Goal: Information Seeking & Learning: Learn about a topic

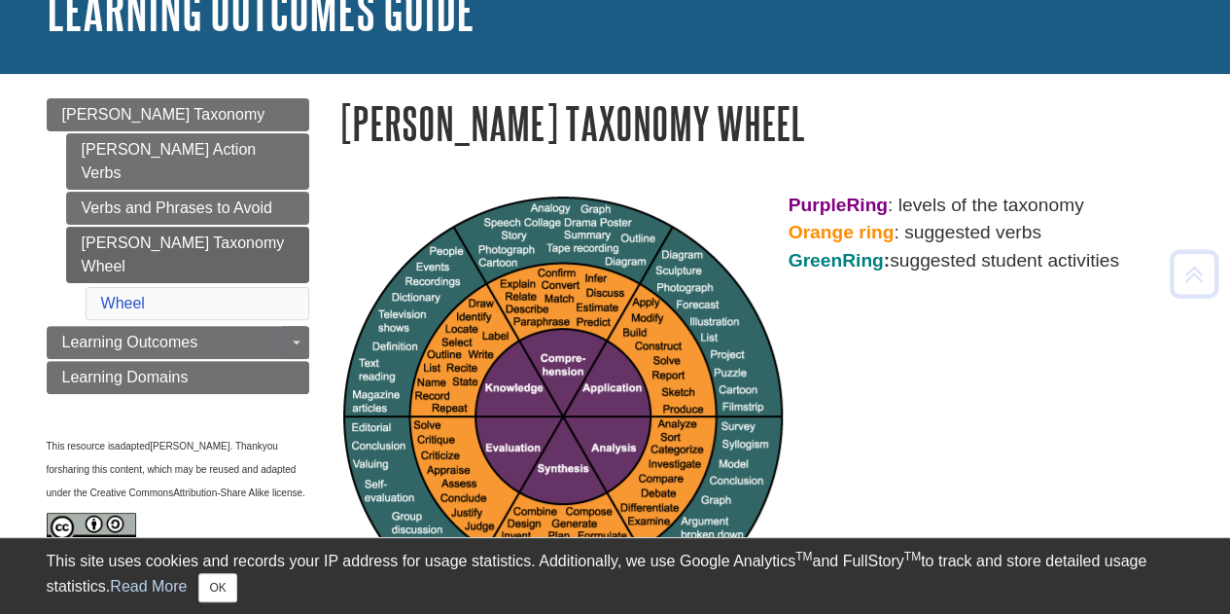
scroll to position [142, 0]
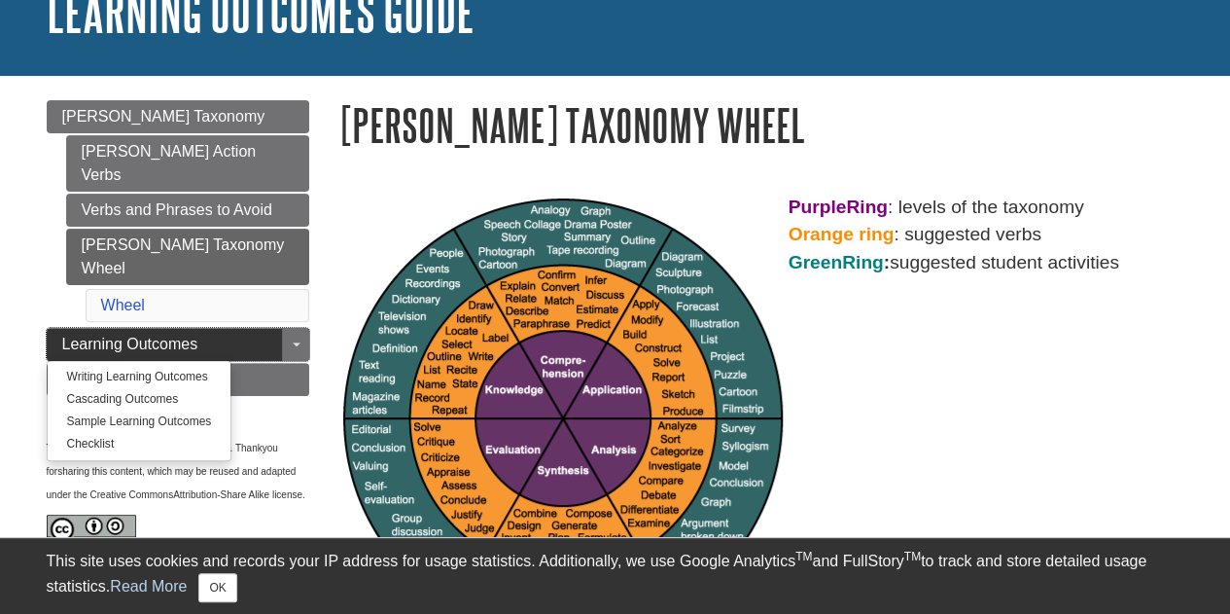
click at [220, 328] on link "Learning Outcomes" at bounding box center [178, 344] width 263 height 33
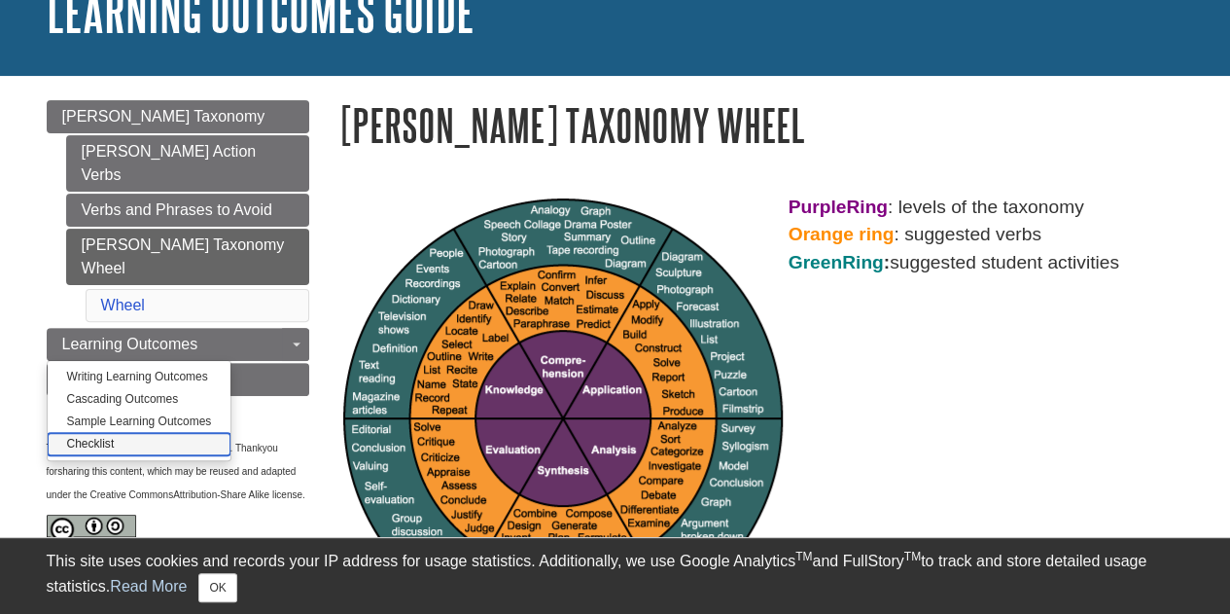
click at [121, 433] on link "Checklist" at bounding box center [140, 444] width 184 height 22
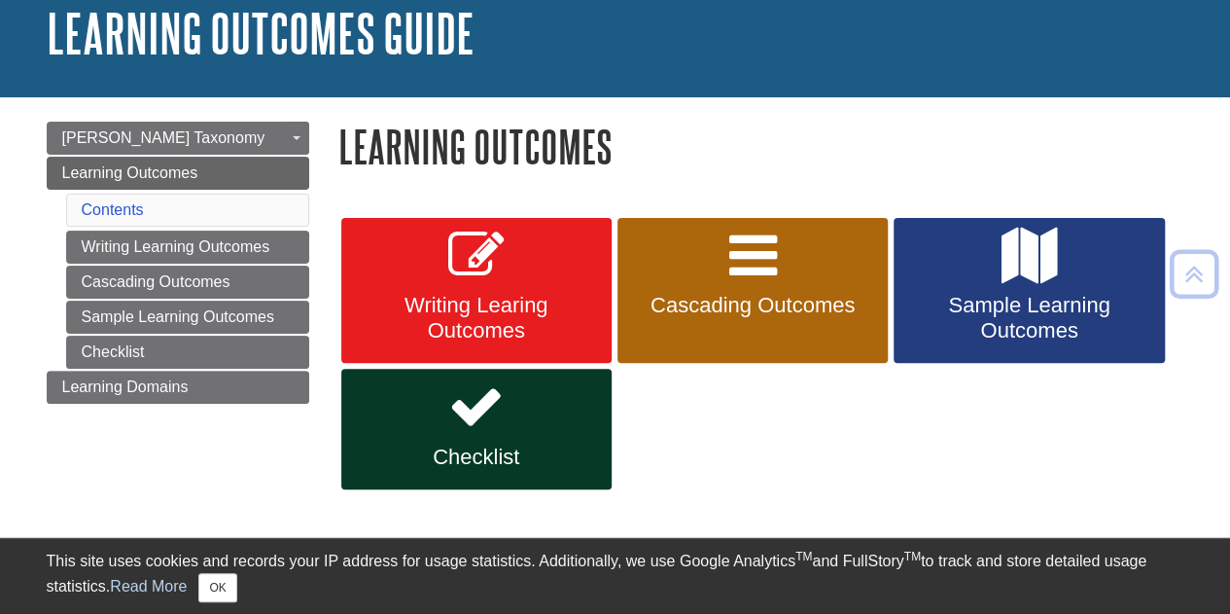
scroll to position [121, 0]
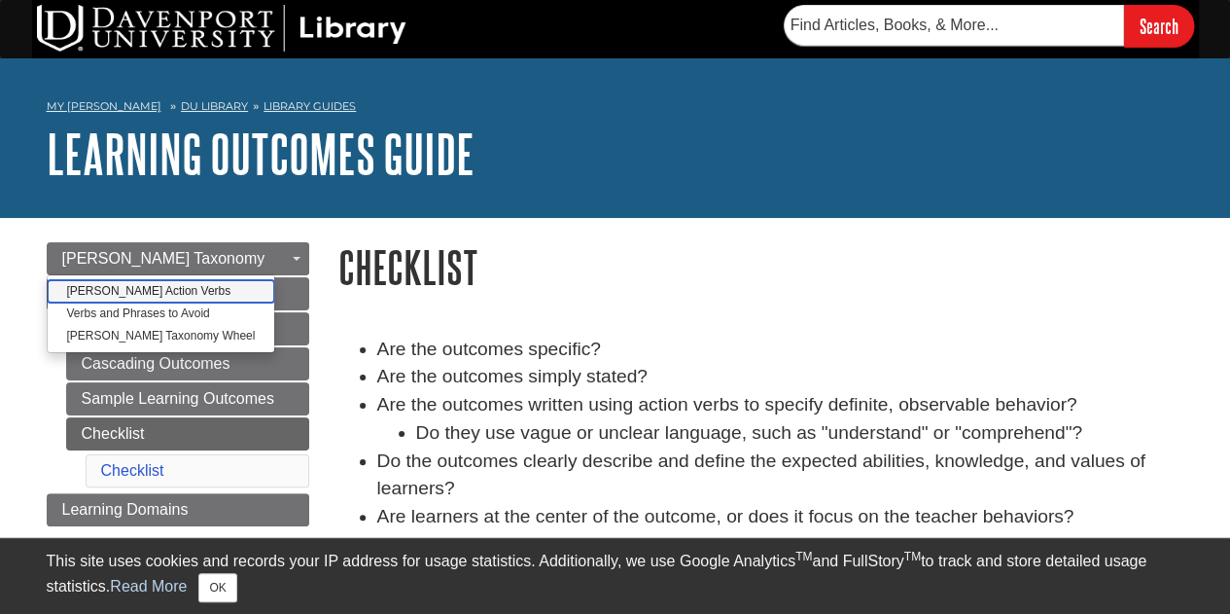
click at [146, 285] on link "[PERSON_NAME] Action Verbs" at bounding box center [162, 291] width 228 height 22
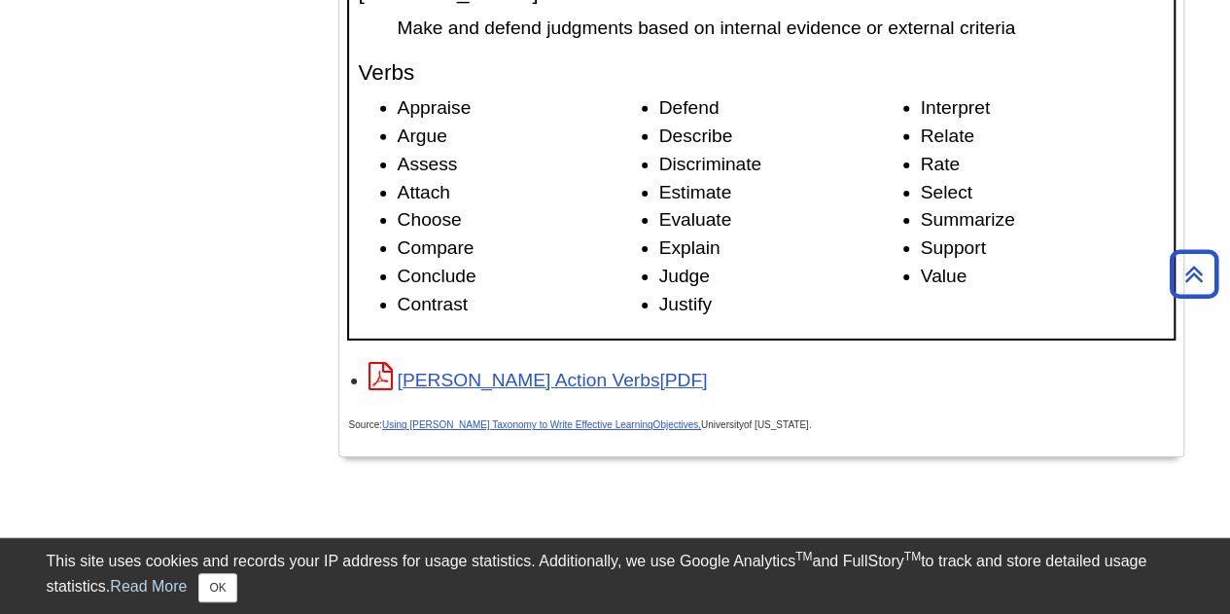
scroll to position [3066, 0]
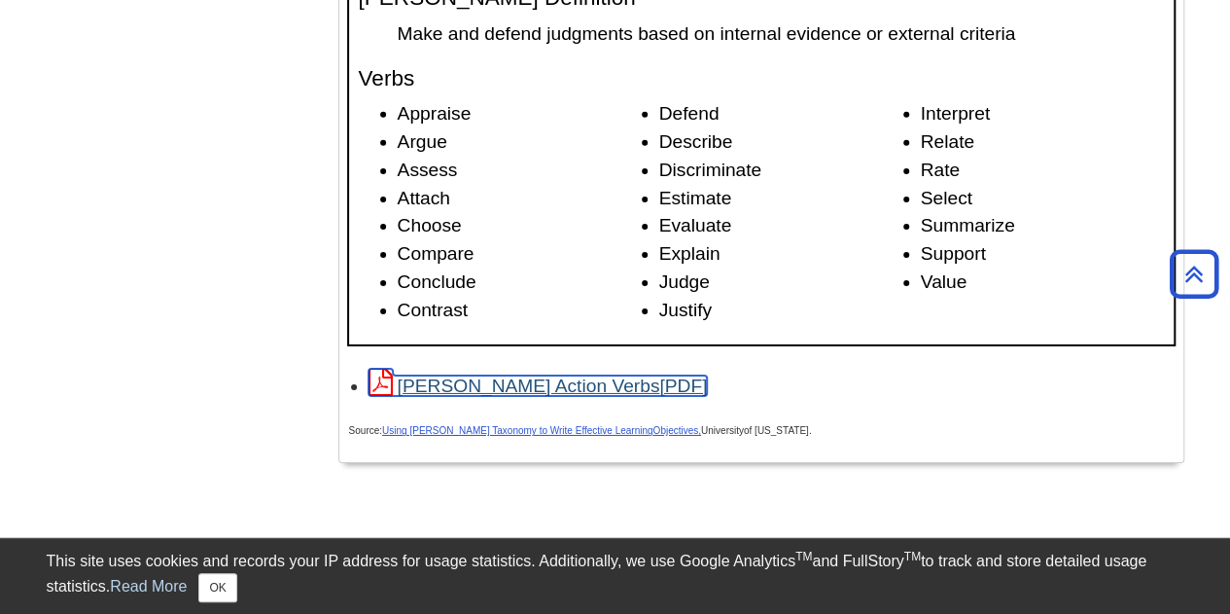
click at [440, 387] on link "[PERSON_NAME] Action Verbs" at bounding box center [538, 385] width 339 height 20
